Goal: Find specific page/section: Find specific page/section

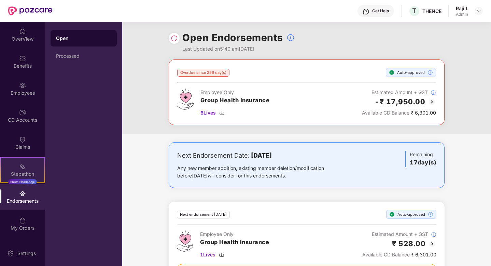
click at [20, 170] on div "Stepathon New Challenge" at bounding box center [22, 170] width 45 height 26
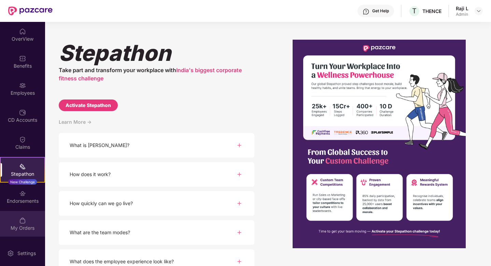
click at [22, 215] on div "My Orders" at bounding box center [22, 224] width 45 height 26
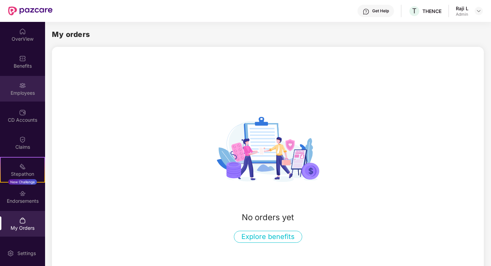
click at [23, 84] on img at bounding box center [22, 85] width 7 height 7
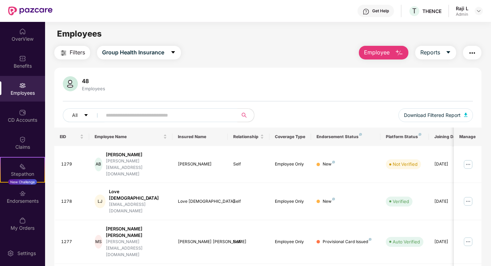
click at [9, 82] on div "Employees" at bounding box center [22, 89] width 45 height 26
